Goal: Transaction & Acquisition: Purchase product/service

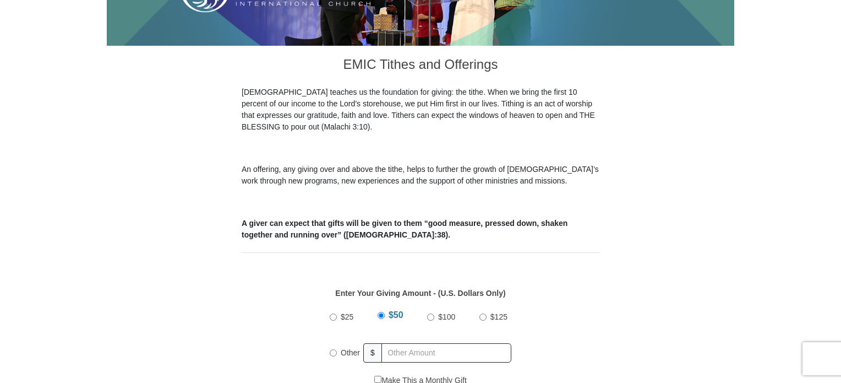
scroll to position [280, 0]
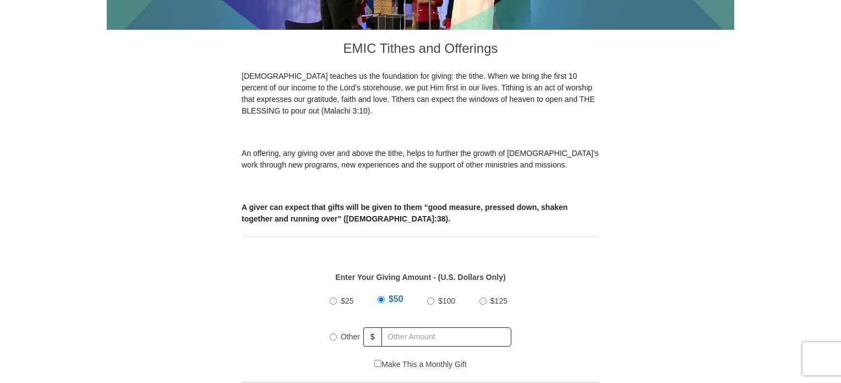
click at [332, 333] on input "Other" at bounding box center [333, 336] width 7 height 7
radio input "true"
type input "325.00"
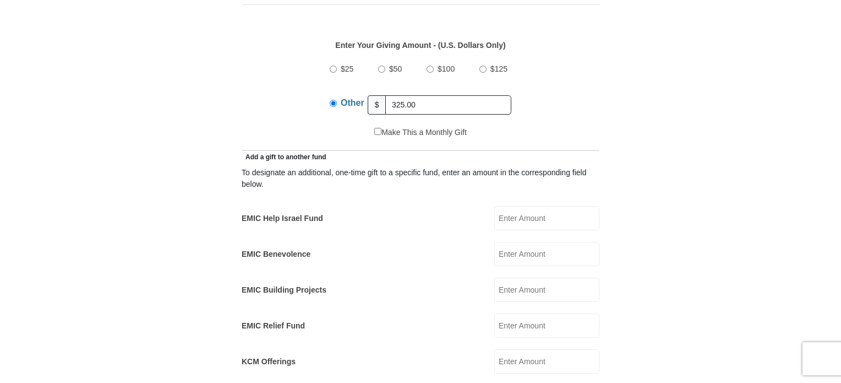
scroll to position [520, 0]
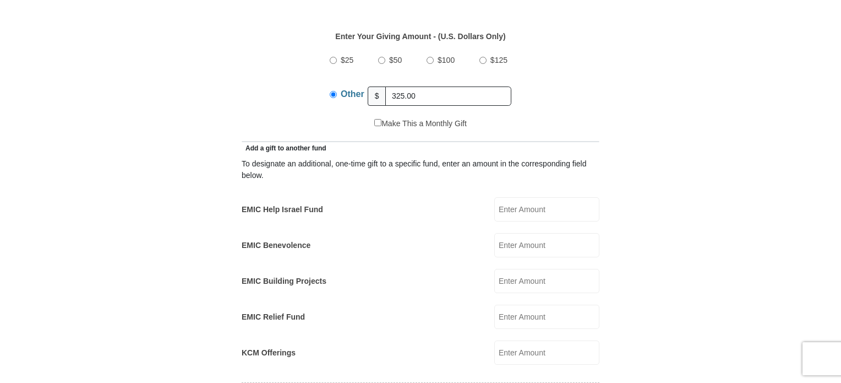
click at [505, 197] on input "EMIC Help Israel Fund" at bounding box center [546, 209] width 105 height 24
type input "75.00"
click at [728, 190] on form "[GEOGRAPHIC_DATA][DEMOGRAPHIC_DATA] Online Giving Because of gifts like yours, …" at bounding box center [420, 338] width 627 height 1628
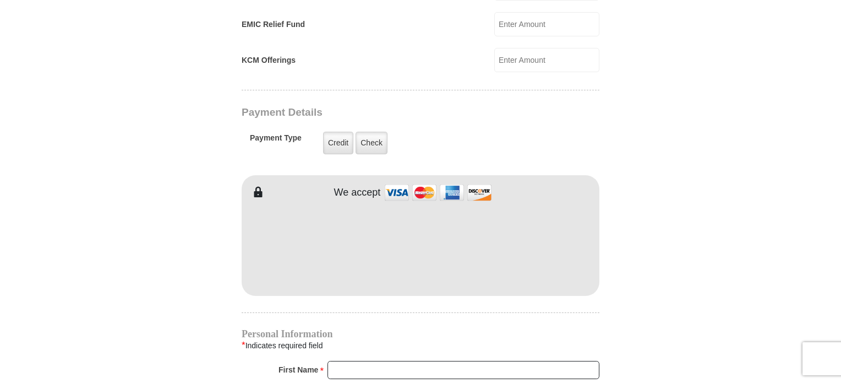
scroll to position [875, 0]
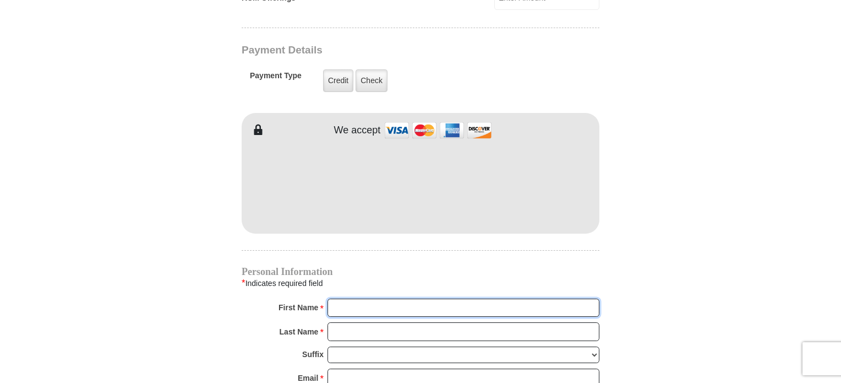
click at [345, 298] on input "First Name *" at bounding box center [464, 307] width 272 height 19
type input "[PERSON_NAME]"
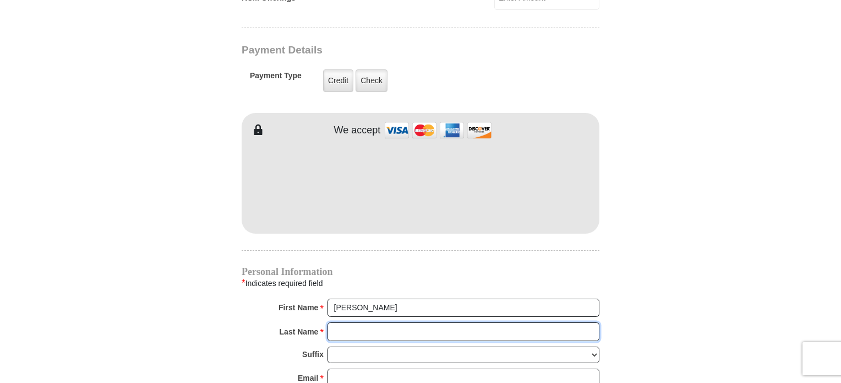
click at [380, 322] on input "Last Name *" at bounding box center [464, 331] width 272 height 19
type input "[PERSON_NAME]"
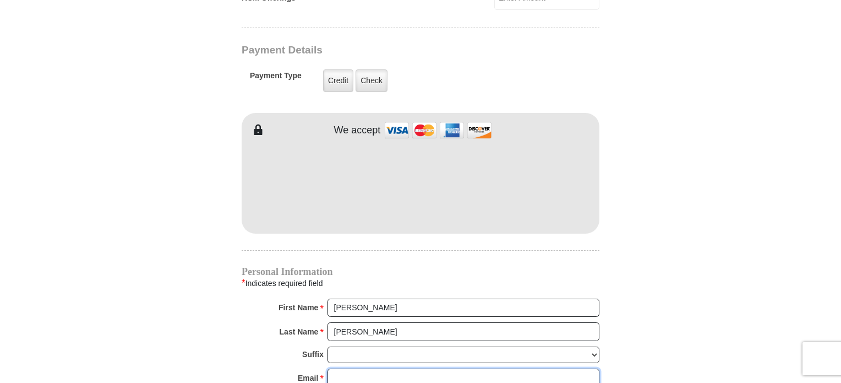
click at [362, 368] on input "Email *" at bounding box center [464, 377] width 272 height 19
type input "[EMAIL_ADDRESS][DOMAIN_NAME]"
type input "8967 [PERSON_NAME]"
type input "WOODBURY"
select select "MN"
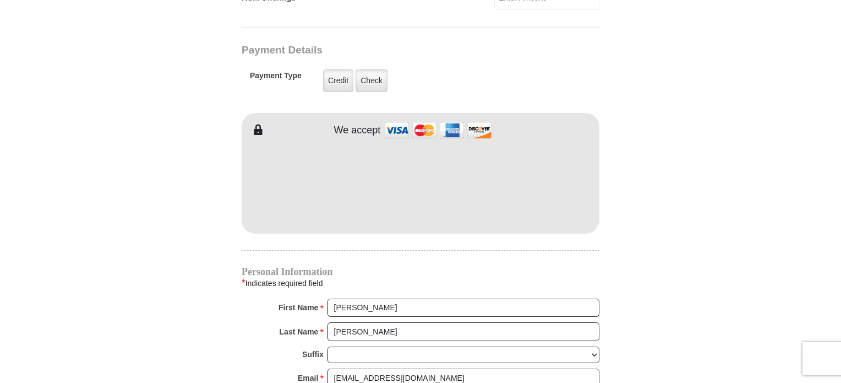
type input "551257603"
type input "6513230396"
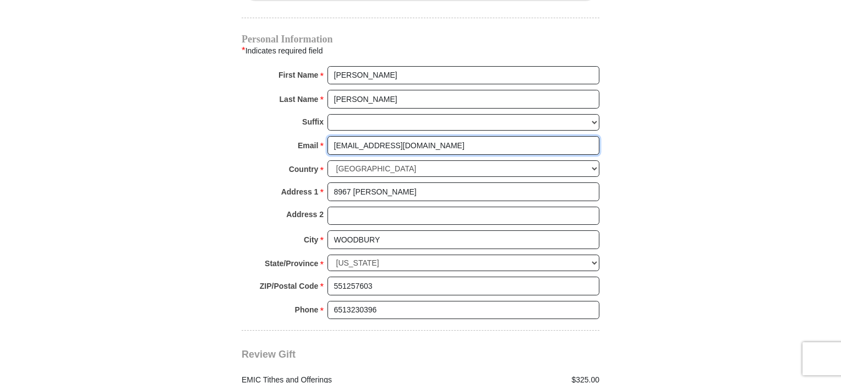
scroll to position [1118, 0]
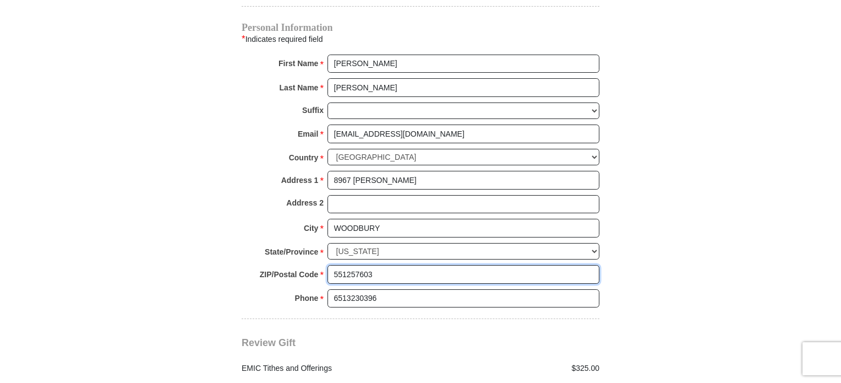
click at [381, 265] on input "551257603" at bounding box center [464, 274] width 272 height 19
type input "55125"
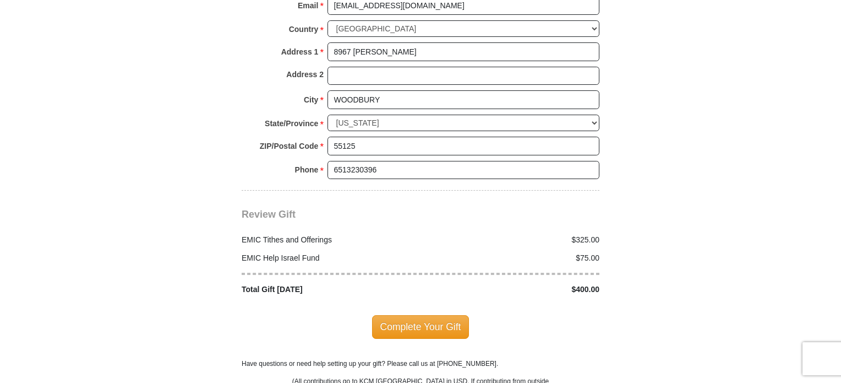
scroll to position [1249, 0]
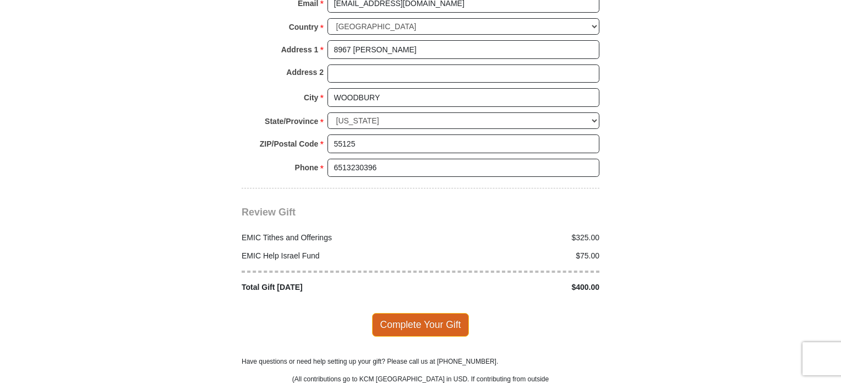
click at [430, 313] on span "Complete Your Gift" at bounding box center [420, 324] width 97 height 23
